Goal: Task Accomplishment & Management: Use online tool/utility

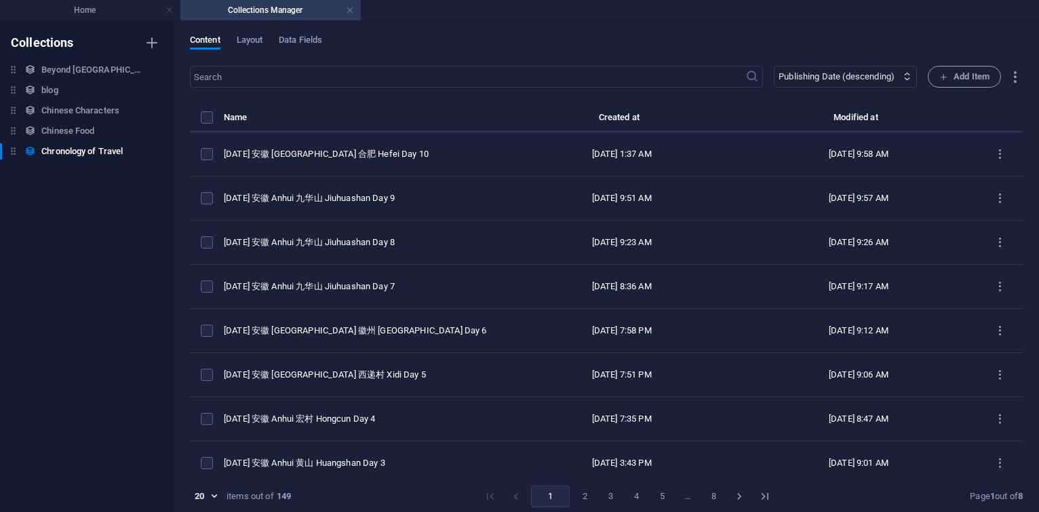
select select "columns.publishing_date_DESC"
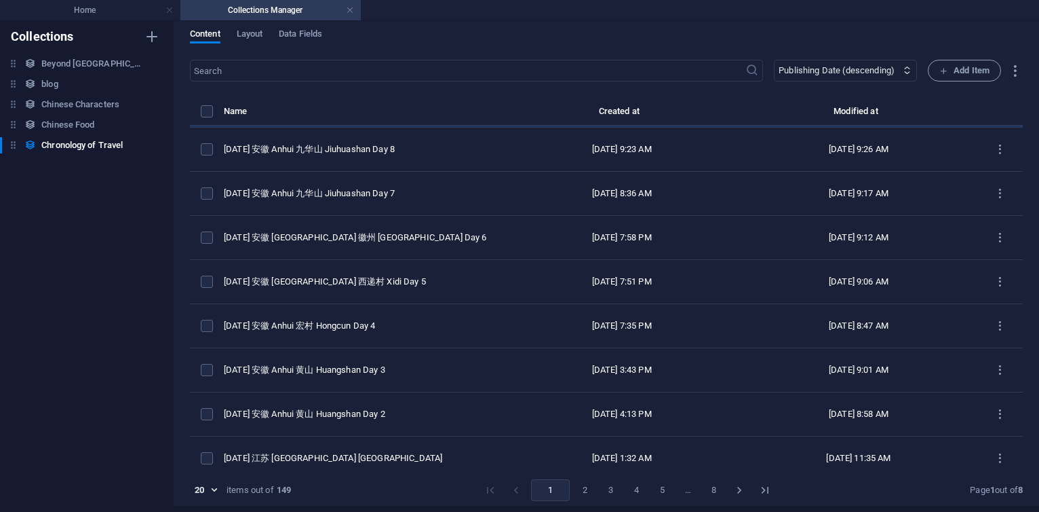
scroll to position [163, 0]
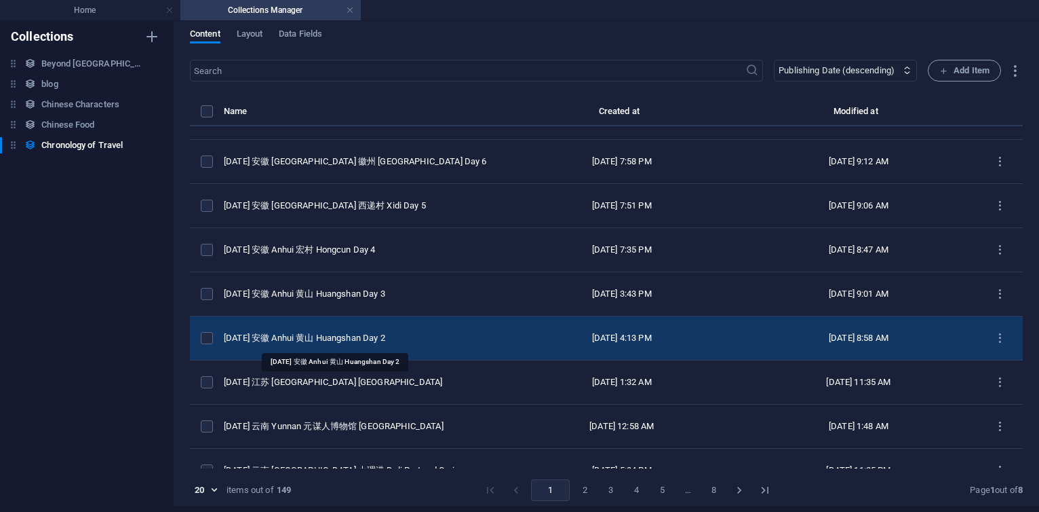
click at [336, 342] on div "[DATE] 安徽 Anhui 黄山 Huangshan Day 2" at bounding box center [358, 338] width 269 height 12
select select "2025"
select select "Travel"
select select "安徽 [GEOGRAPHIC_DATA]"
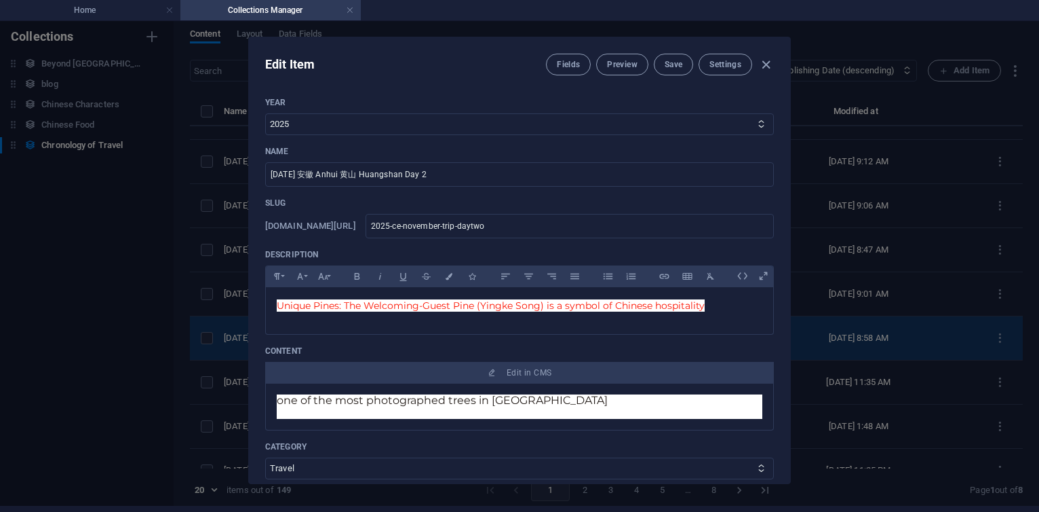
scroll to position [0, 0]
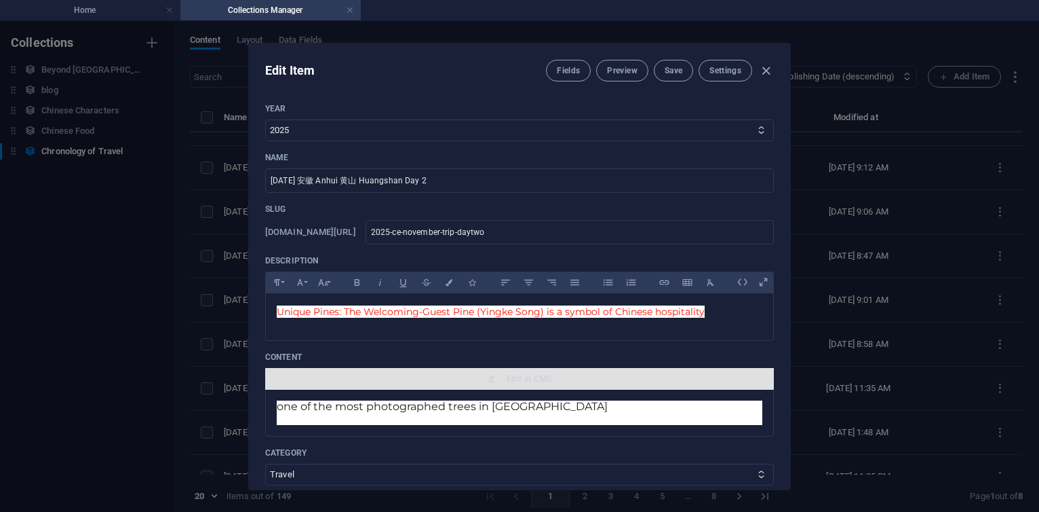
click at [533, 379] on span "Edit in CMS" at bounding box center [529, 378] width 45 height 11
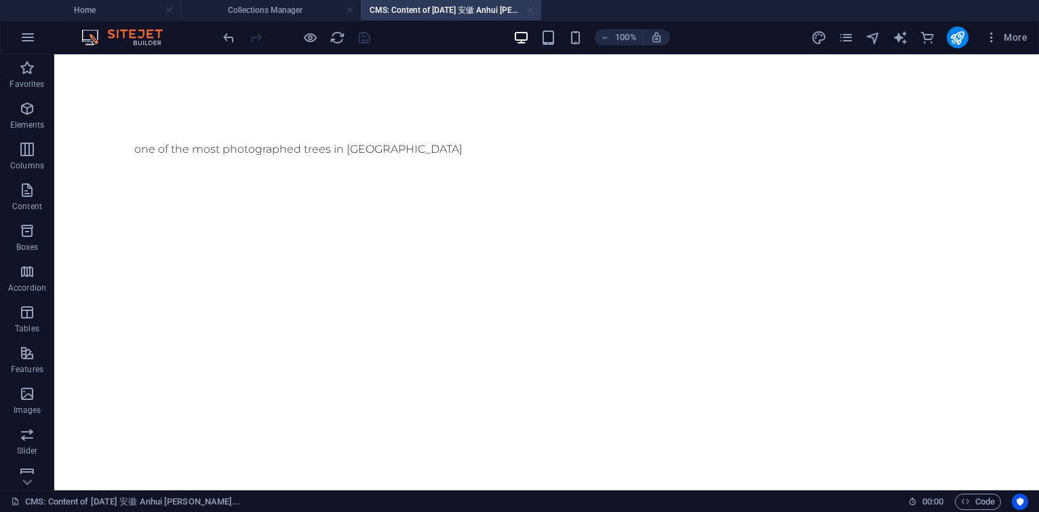
click at [533, 10] on link at bounding box center [531, 10] width 8 height 13
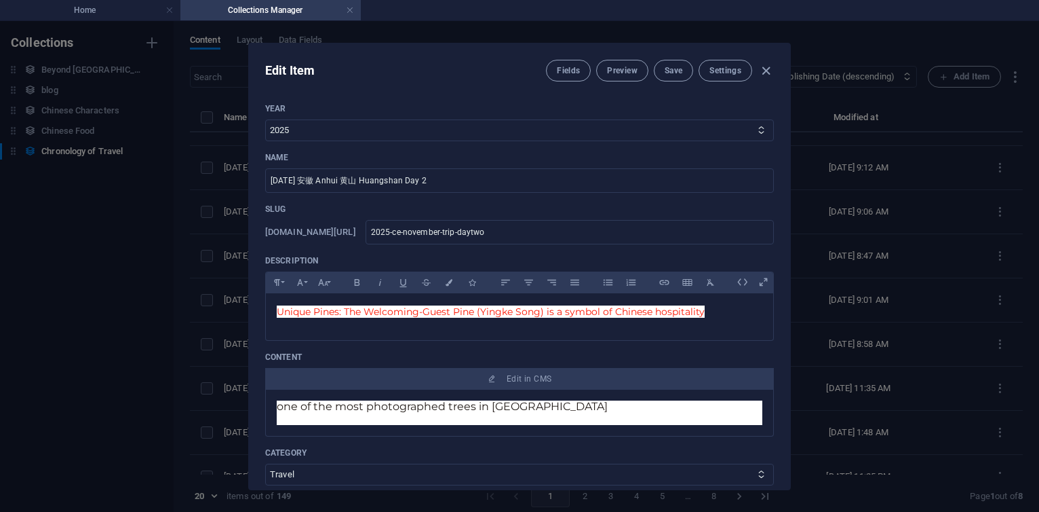
click at [355, 10] on h4 "Collections Manager" at bounding box center [270, 10] width 180 height 15
click at [351, 10] on link at bounding box center [350, 10] width 8 height 13
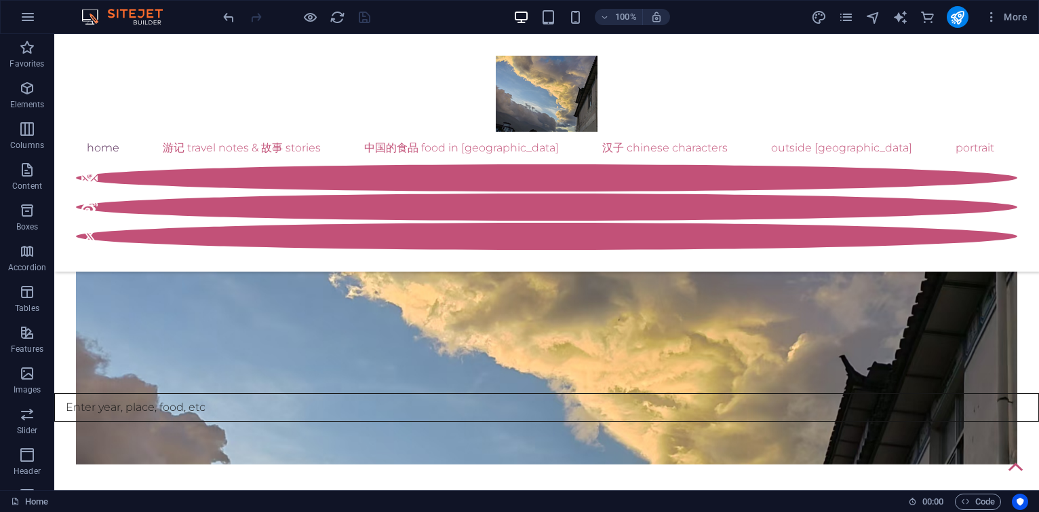
scroll to position [1221, 0]
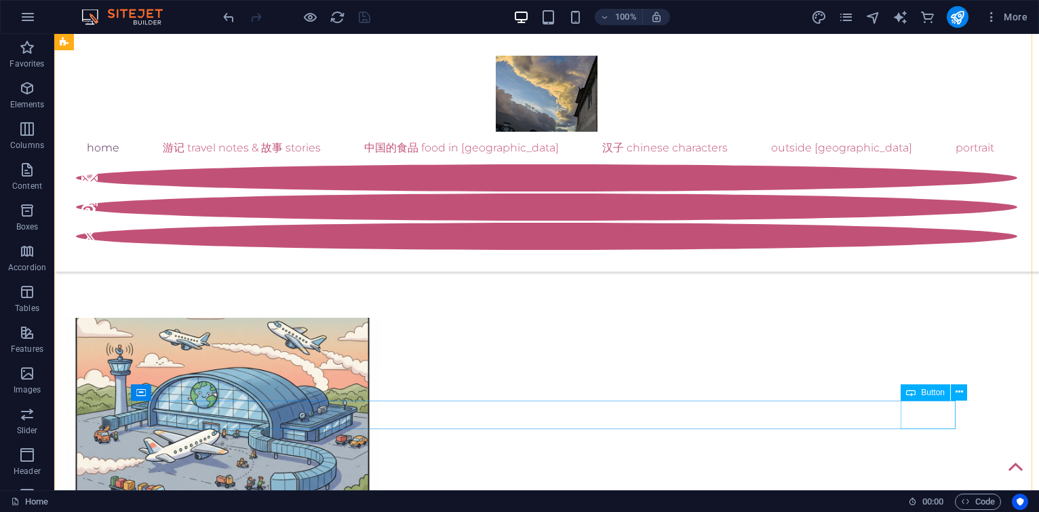
click at [1018, 11] on span "More" at bounding box center [1006, 17] width 43 height 14
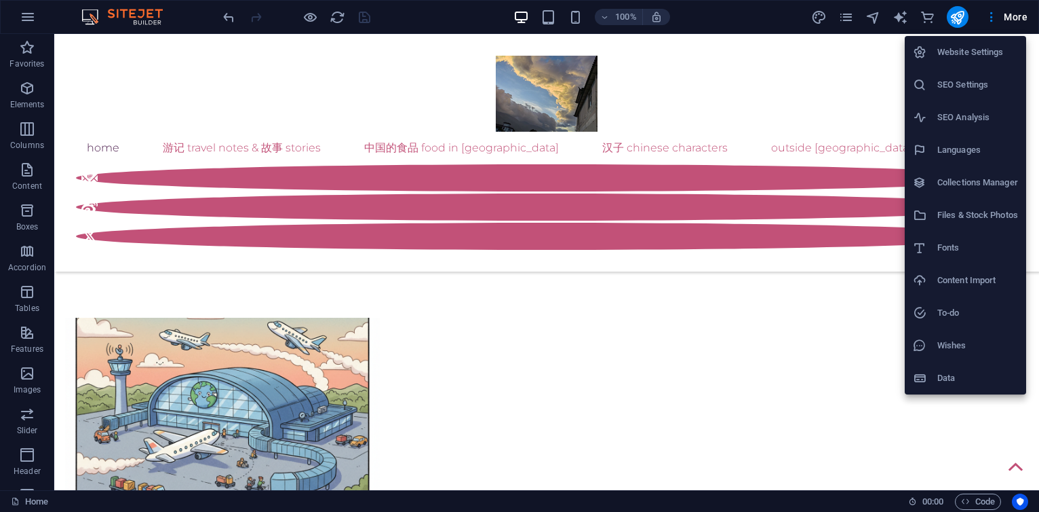
click at [961, 181] on h6 "Collections Manager" at bounding box center [978, 182] width 81 height 16
select select "columns.publishing_date_DESC"
